Goal: Task Accomplishment & Management: Manage account settings

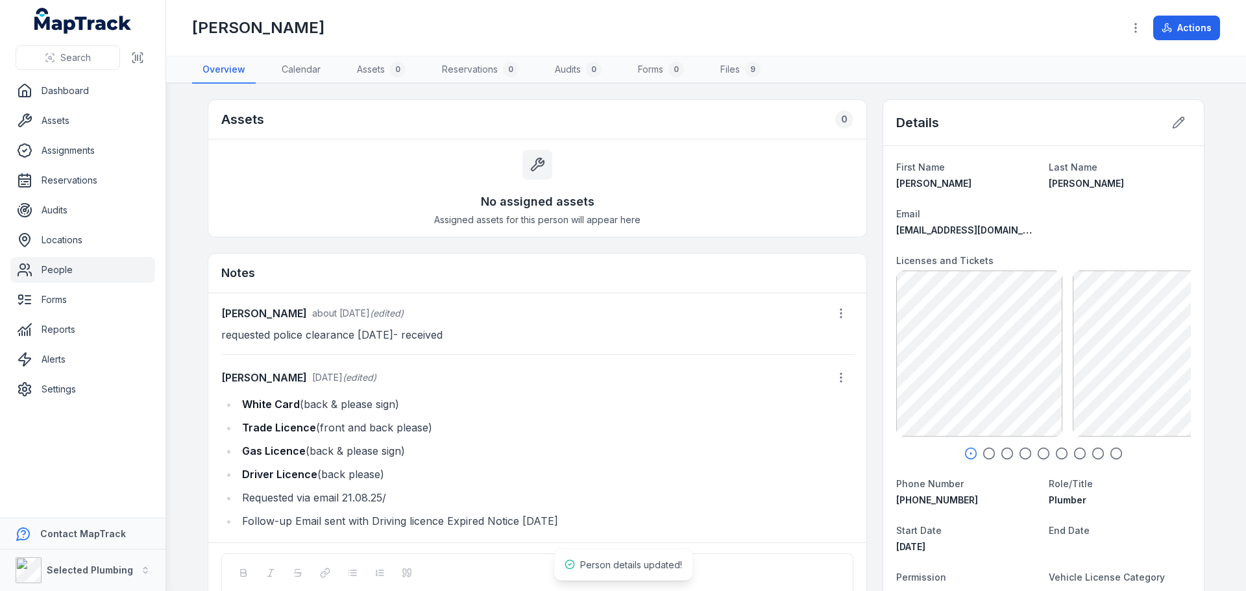
scroll to position [1, 0]
drag, startPoint x: 380, startPoint y: 430, endPoint x: 232, endPoint y: 432, distance: 148.6
click at [232, 432] on ul "White Card (back & please sign) Trade Licence (front and back please) Gas Licen…" at bounding box center [537, 461] width 632 height 135
copy li "Trade Licence (front and back please)"
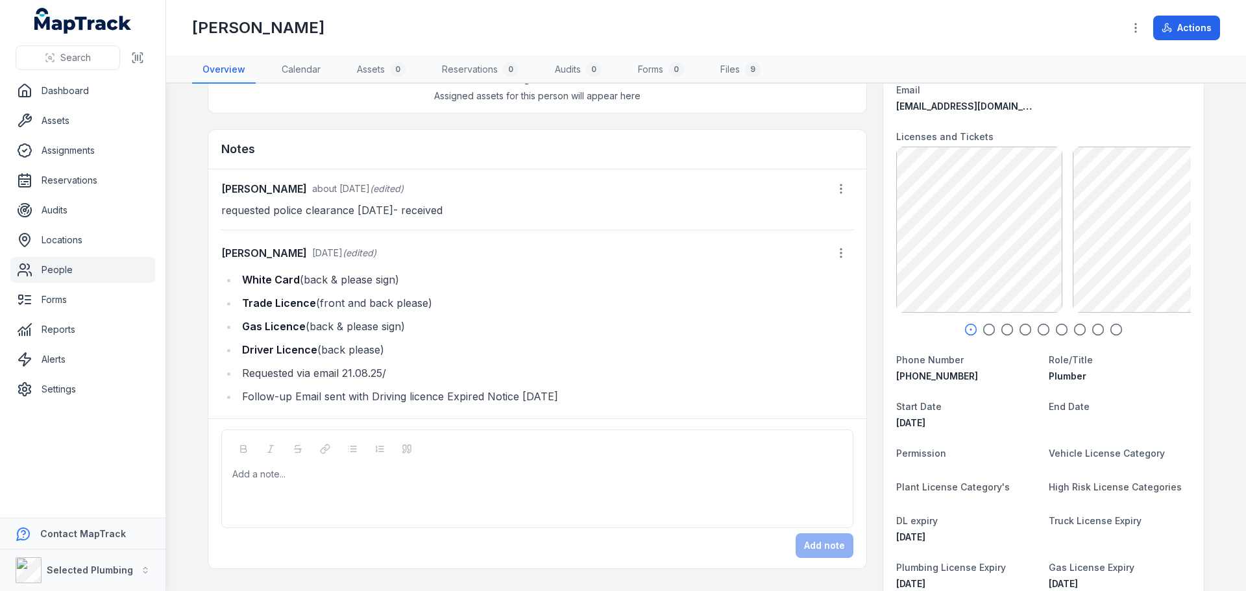
scroll to position [195, 0]
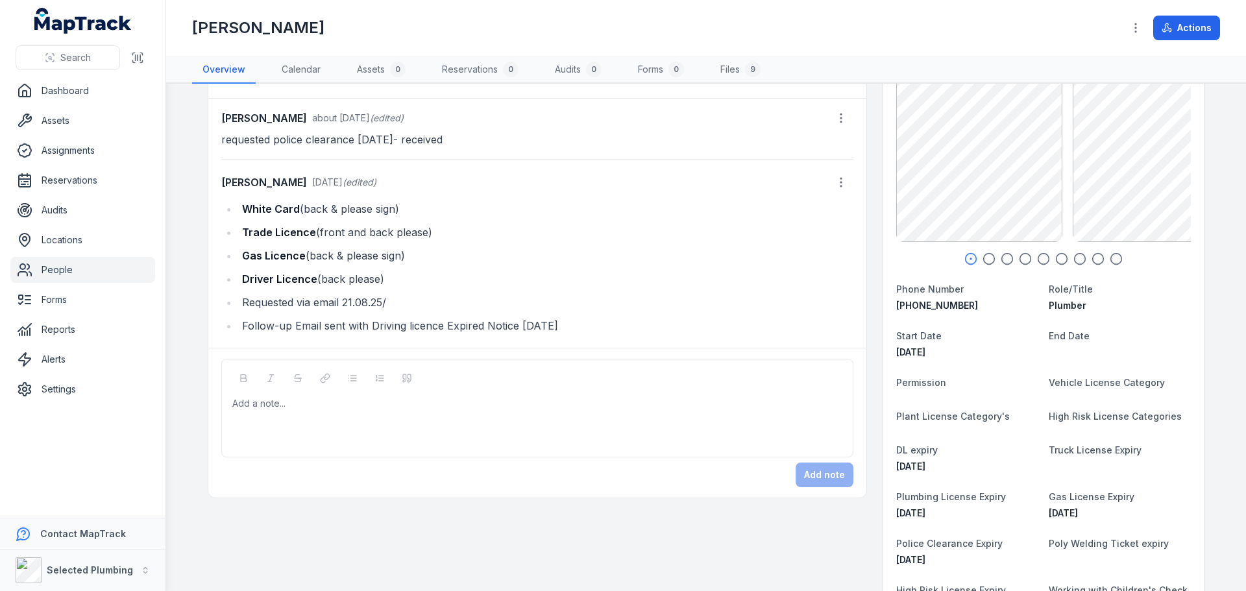
click at [276, 408] on div at bounding box center [537, 403] width 609 height 13
paste div
click at [819, 472] on button "Add note" at bounding box center [824, 475] width 58 height 25
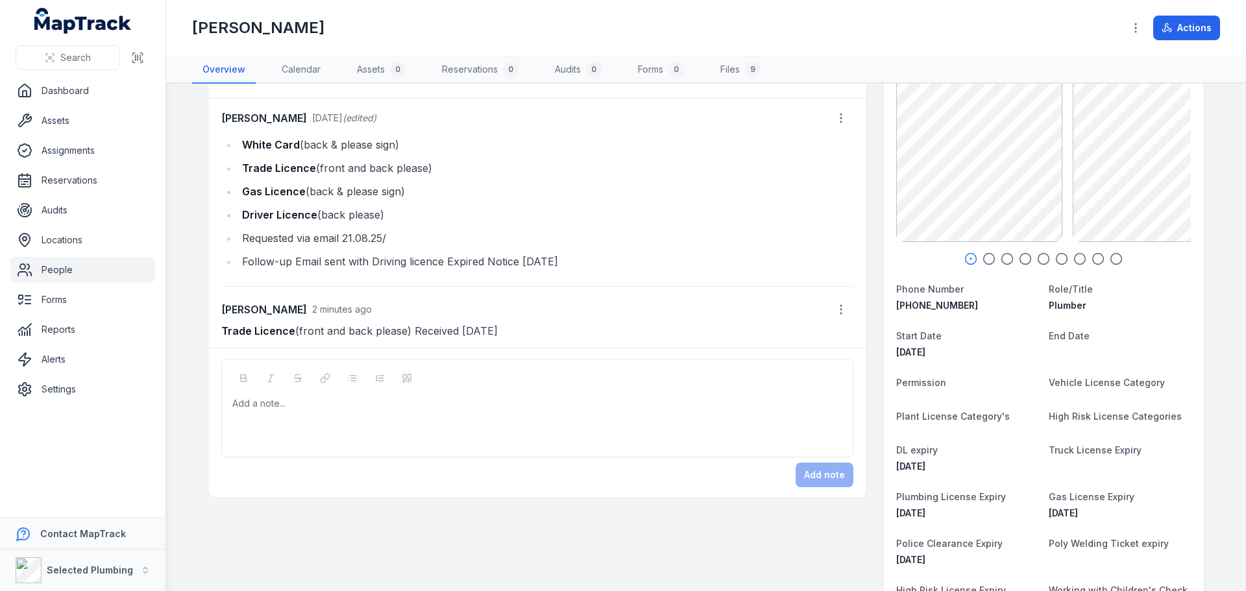
click at [68, 267] on link "People" at bounding box center [82, 270] width 145 height 26
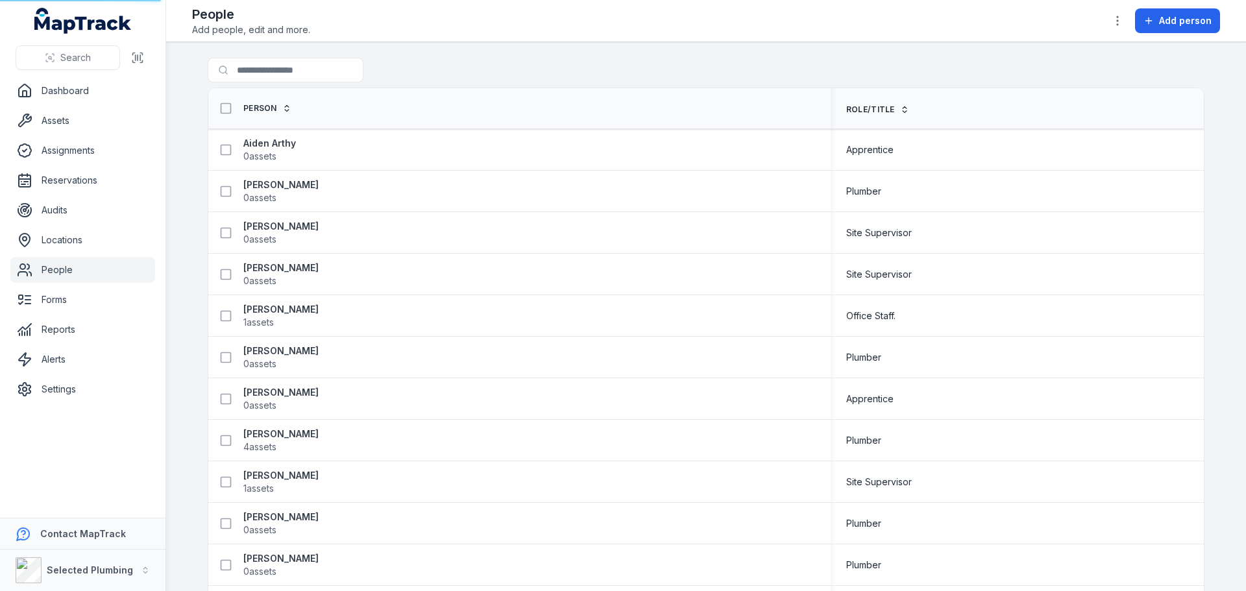
click at [64, 273] on link "People" at bounding box center [82, 270] width 145 height 26
click at [257, 68] on input "Search for people" at bounding box center [312, 70] width 208 height 25
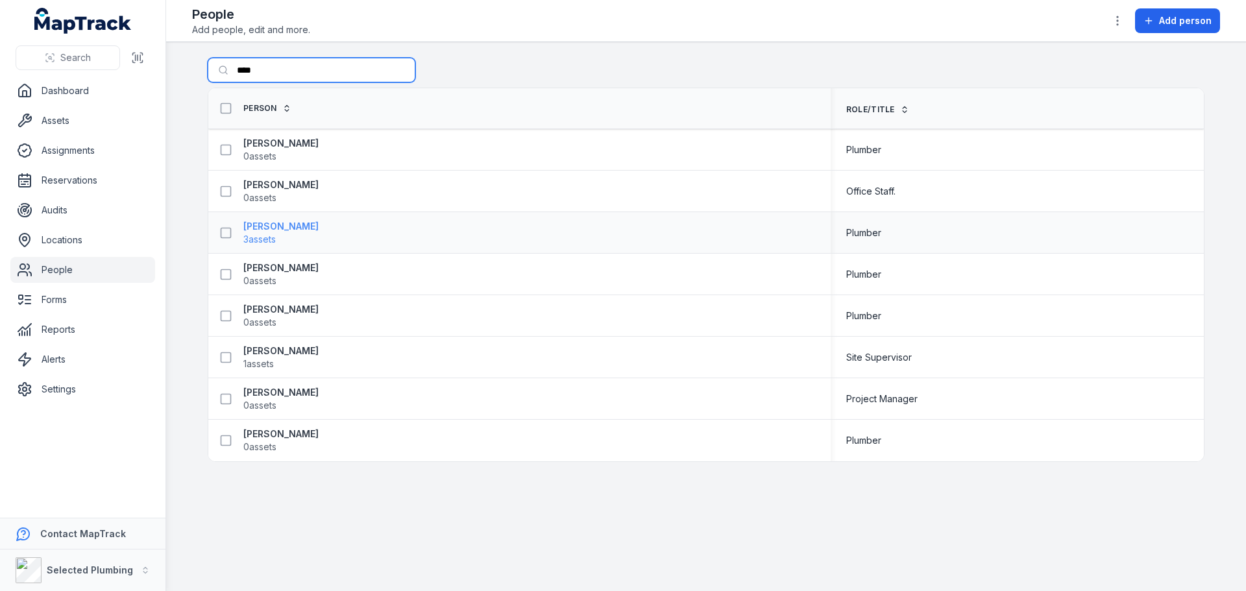
type input "****"
click at [262, 226] on strong "[PERSON_NAME]" at bounding box center [280, 226] width 75 height 13
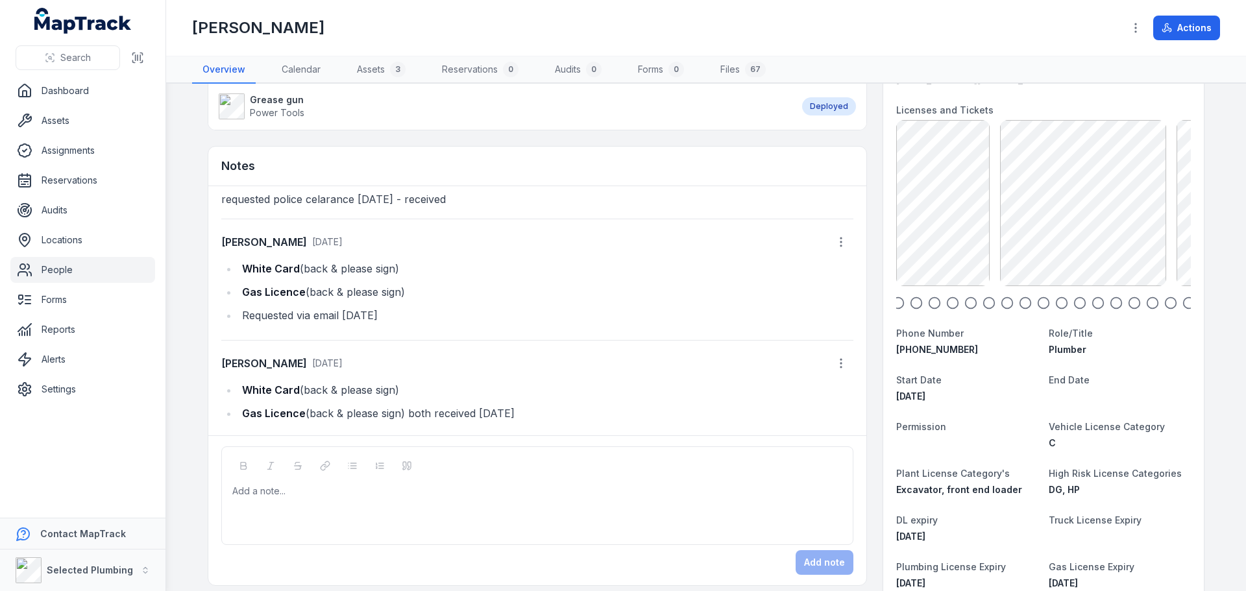
scroll to position [195, 0]
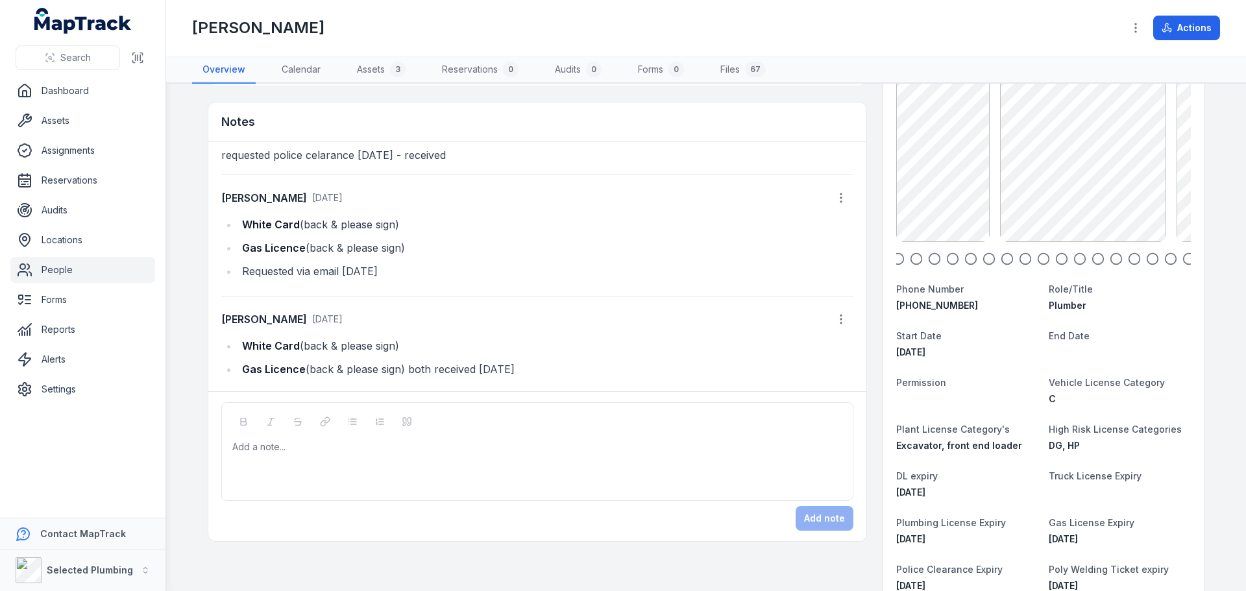
click at [894, 261] on icon "button" at bounding box center [897, 258] width 13 height 13
click at [660, 211] on div "[PERSON_NAME] Poly Welding [DATE] 1.57 MB JC-Working with Children Check [DATE]…" at bounding box center [513, 159] width 295 height 166
click at [1235, 150] on main "Assets 3 Vertical rammer PLANT & EQUIPMENT Deployed Laser level Power Tools Dep…" at bounding box center [705, 337] width 1079 height 507
click at [1187, 156] on div "First Name [PERSON_NAME] Last Name [PERSON_NAME] Email [EMAIL_ADDRESS][DOMAIN_N…" at bounding box center [1043, 411] width 320 height 921
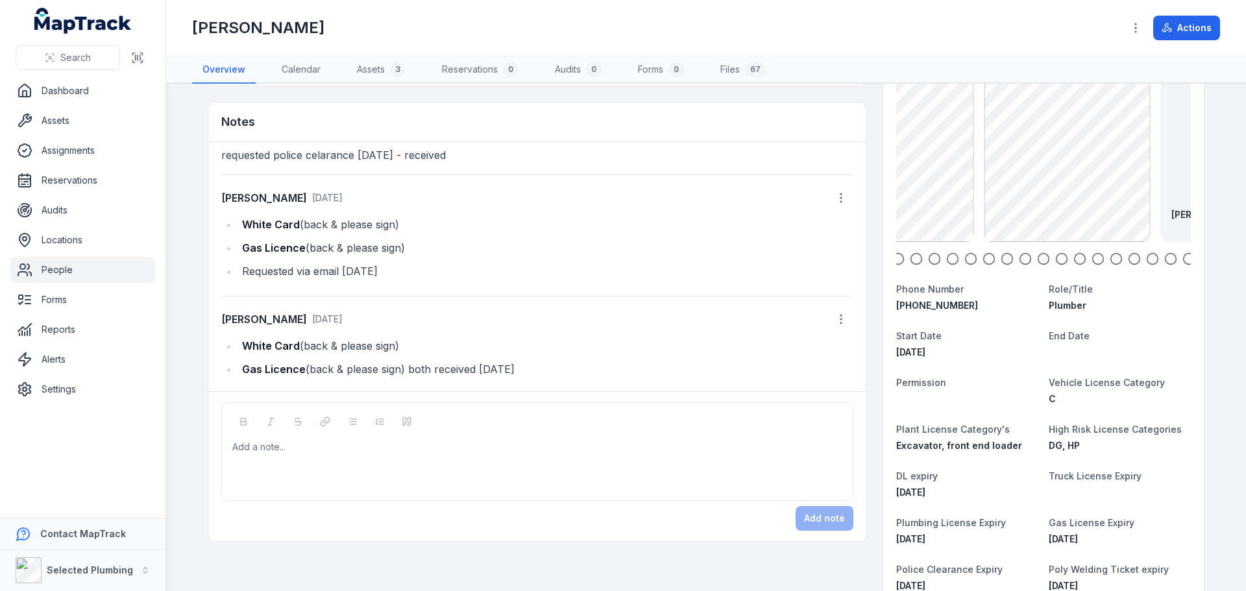
click at [1245, 164] on main "Assets 3 Vertical rammer PLANT & EQUIPMENT Deployed Laser level Power Tools Dep…" at bounding box center [705, 337] width 1079 height 507
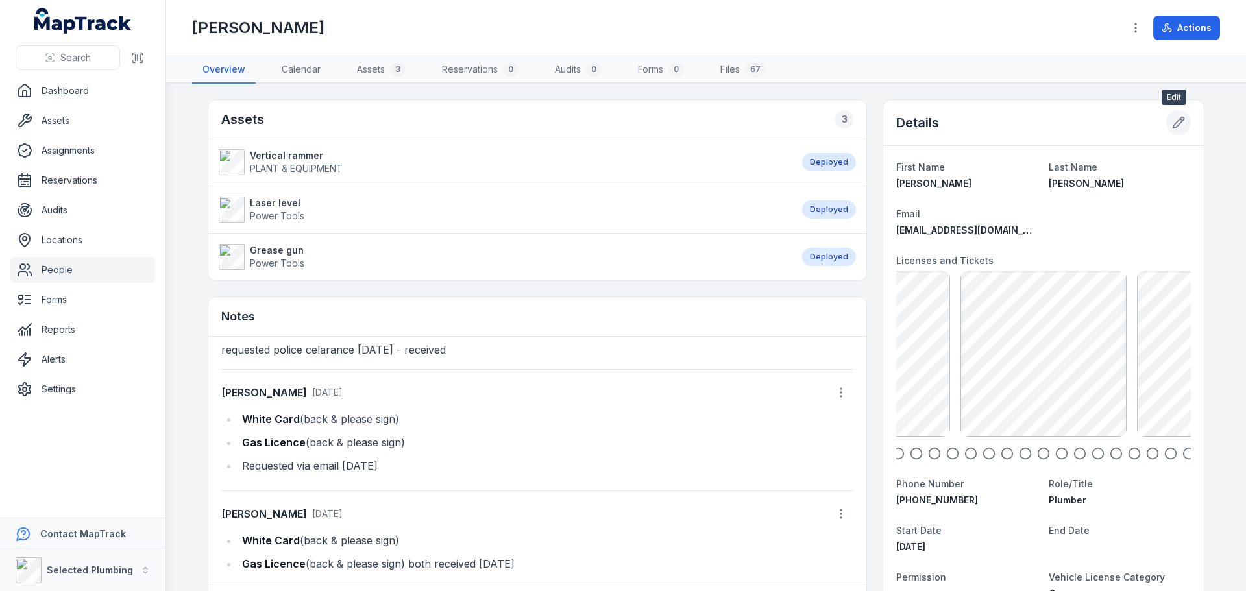
click at [1175, 127] on icon at bounding box center [1178, 122] width 13 height 13
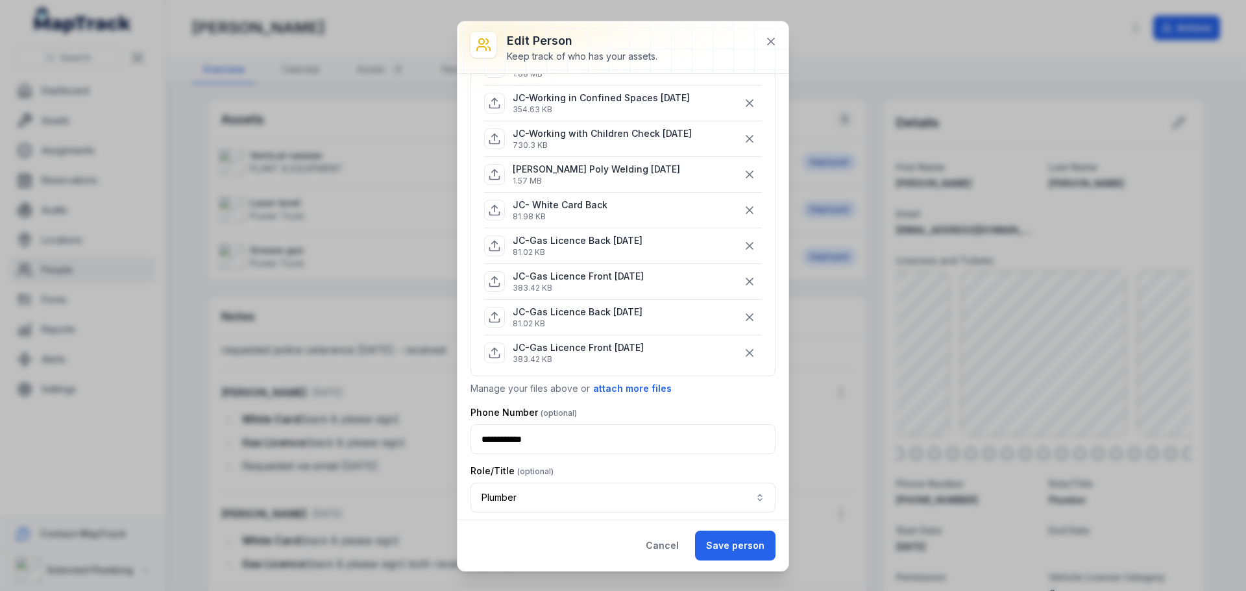
scroll to position [778, 0]
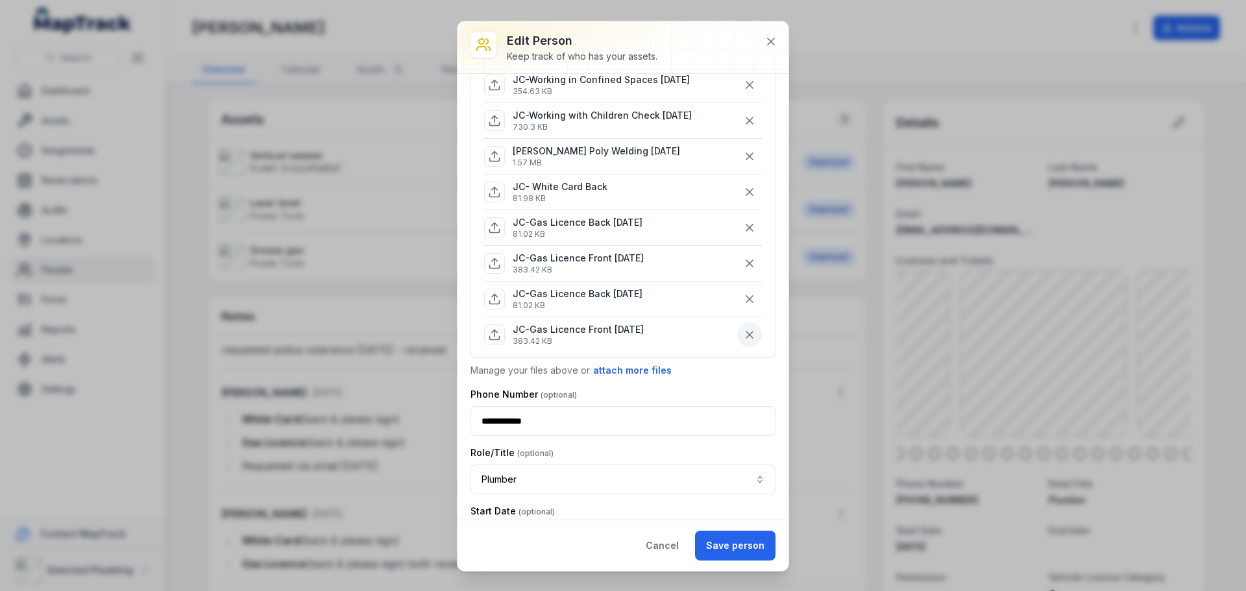
click at [746, 337] on icon "button" at bounding box center [749, 334] width 6 height 6
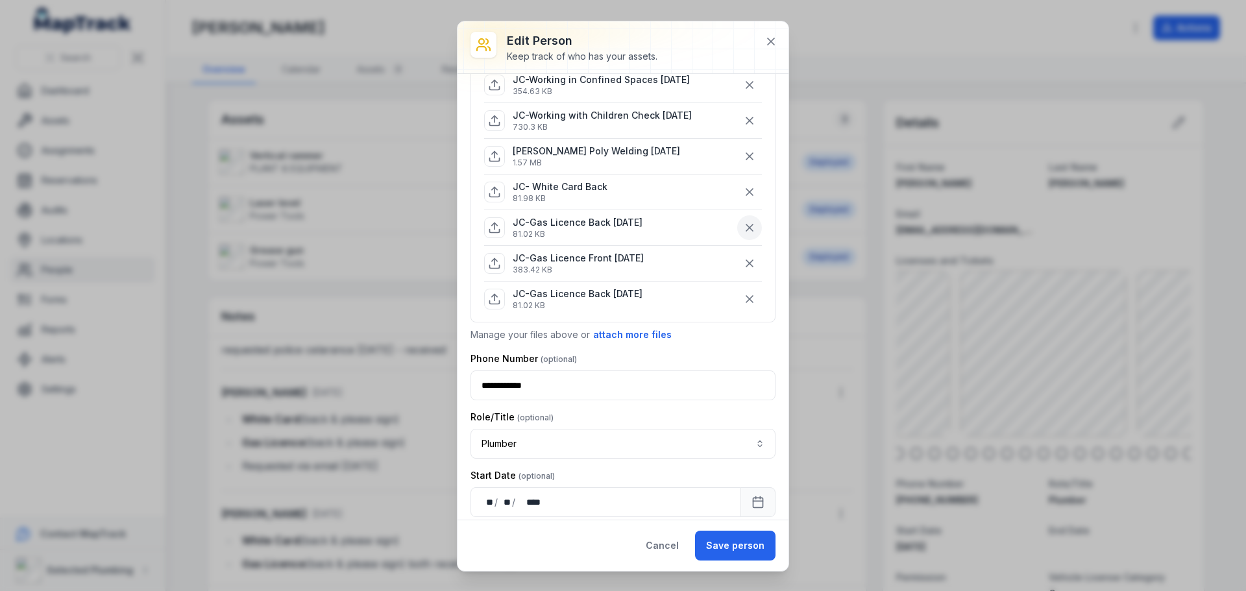
click at [743, 232] on icon "button" at bounding box center [749, 227] width 13 height 13
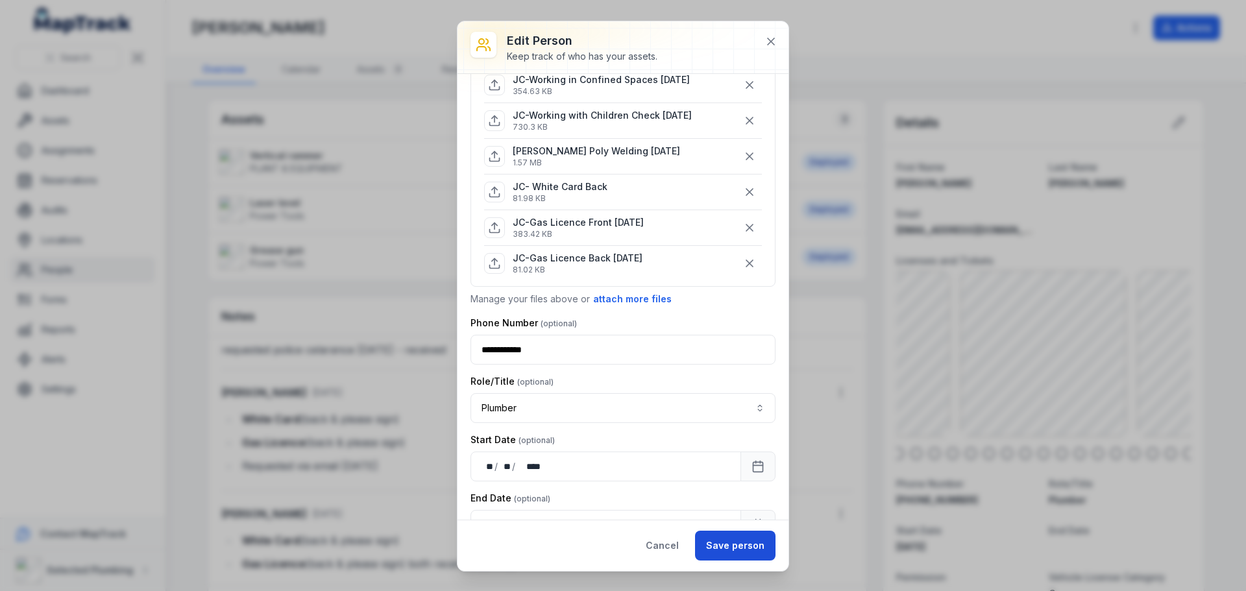
click at [722, 543] on button "Save person" at bounding box center [735, 546] width 80 height 30
